Goal: Information Seeking & Learning: Check status

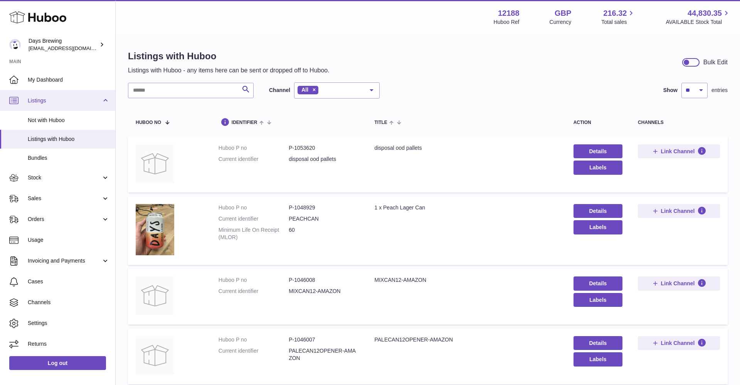
click at [68, 101] on span "Listings" at bounding box center [65, 100] width 74 height 7
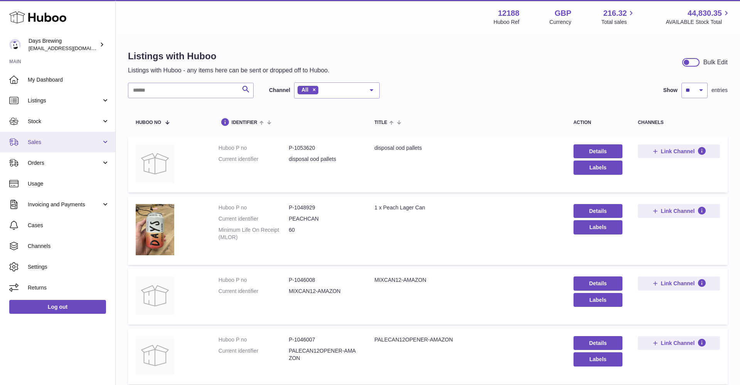
click at [51, 139] on span "Sales" at bounding box center [65, 142] width 74 height 7
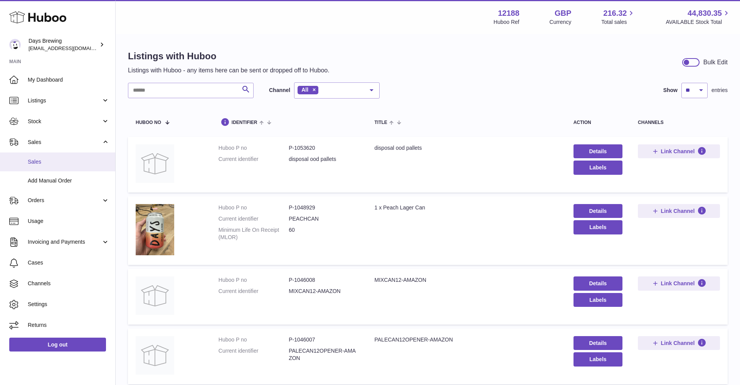
click at [51, 157] on link "Sales" at bounding box center [57, 162] width 115 height 19
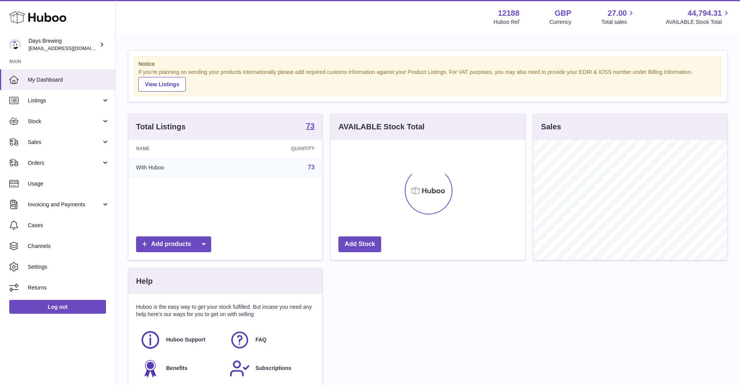
scroll to position [120, 194]
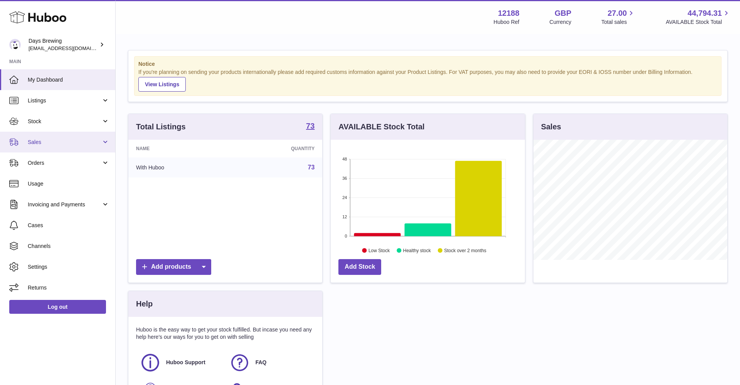
click at [56, 143] on span "Sales" at bounding box center [65, 142] width 74 height 7
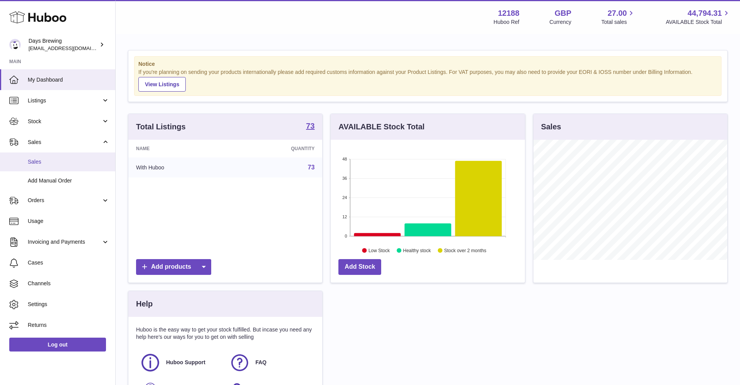
click at [52, 165] on link "Sales" at bounding box center [57, 162] width 115 height 19
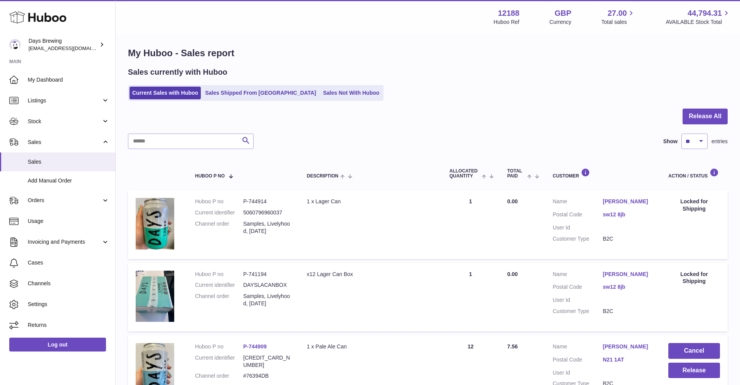
scroll to position [3, 0]
click at [251, 91] on link "Sales Shipped From [GEOGRAPHIC_DATA]" at bounding box center [260, 93] width 116 height 13
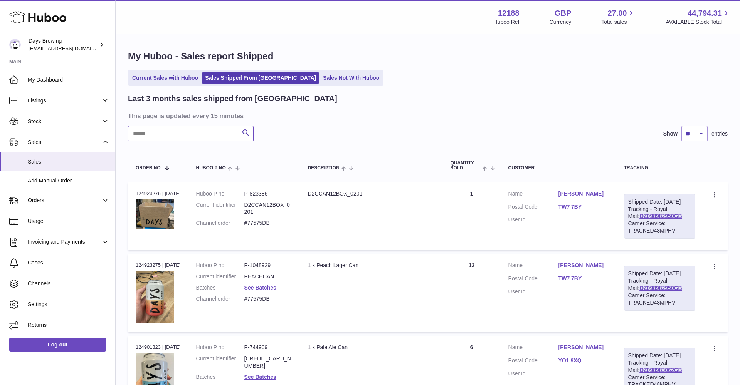
click at [205, 129] on input "text" at bounding box center [191, 133] width 126 height 15
select select "**"
click at [510, 75] on div "Current Sales with Huboo Sales Shipped From [GEOGRAPHIC_DATA] Sales Not With Hu…" at bounding box center [427, 78] width 599 height 16
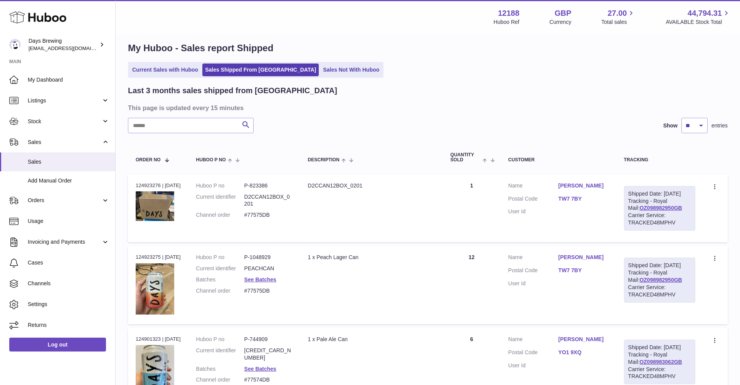
scroll to position [11, 0]
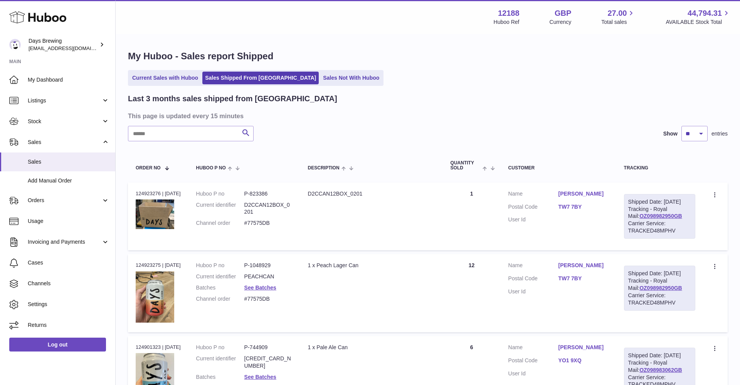
scroll to position [0, 0]
click at [408, 81] on div "Current Sales with Huboo Sales Shipped From Huboo Sales Not With Huboo" at bounding box center [427, 78] width 599 height 16
